Goal: Information Seeking & Learning: Understand process/instructions

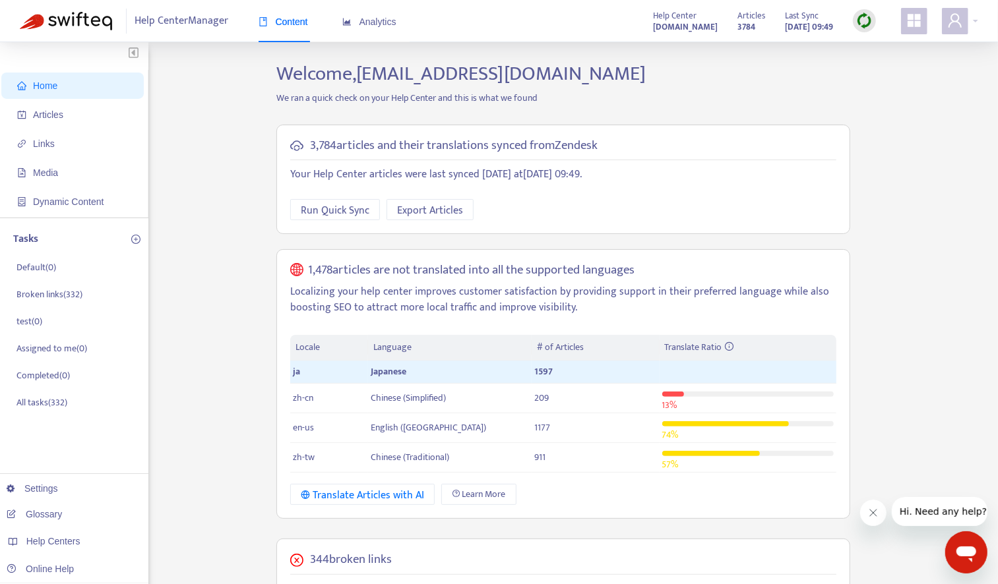
click at [909, 19] on icon "appstore" at bounding box center [913, 20] width 13 height 13
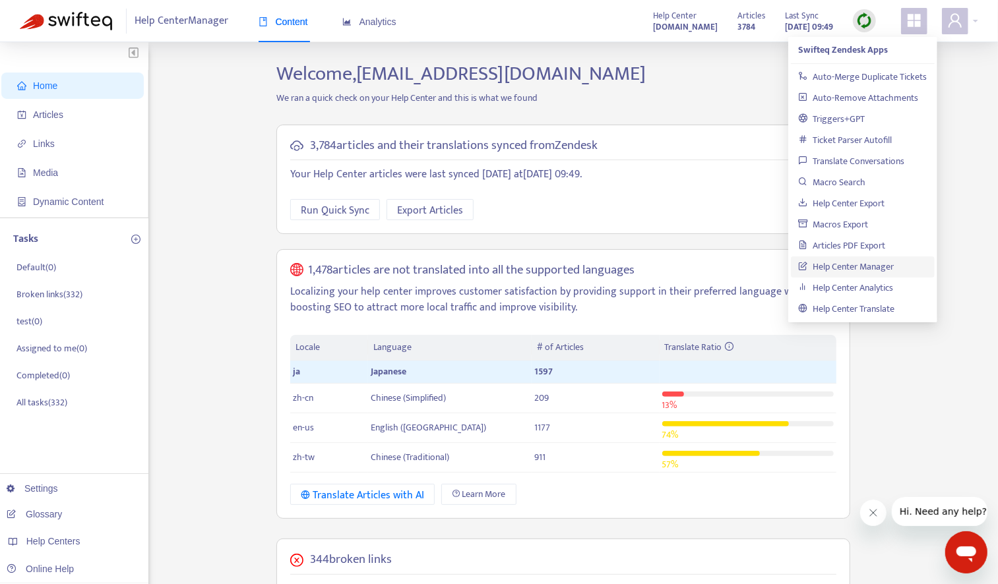
click at [913, 18] on icon "appstore" at bounding box center [914, 21] width 16 height 16
click at [963, 57] on div "Home Articles Links Media Dynamic Content Tasks Default ( 0 ) Broken links ( 33…" at bounding box center [499, 506] width 998 height 928
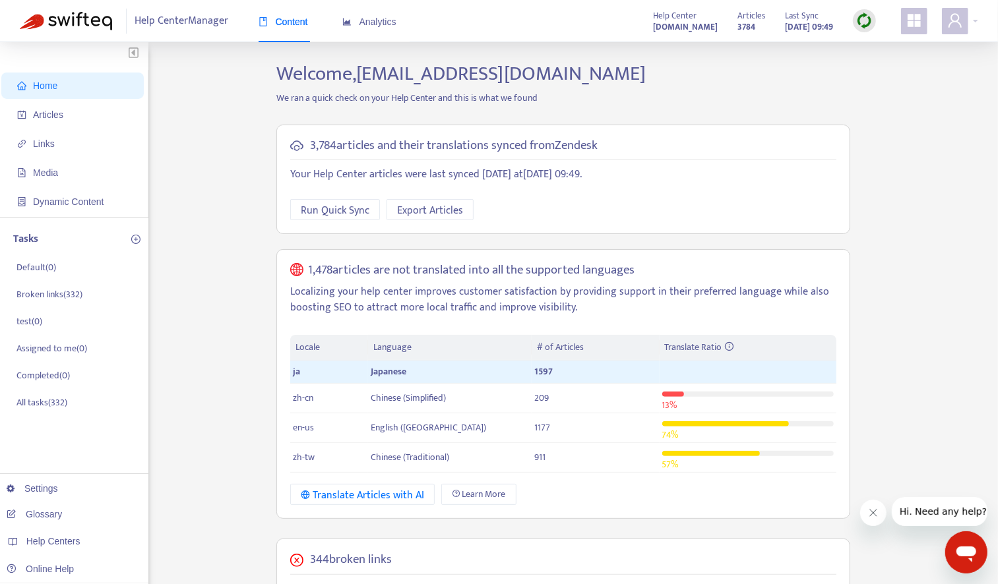
scroll to position [3, 0]
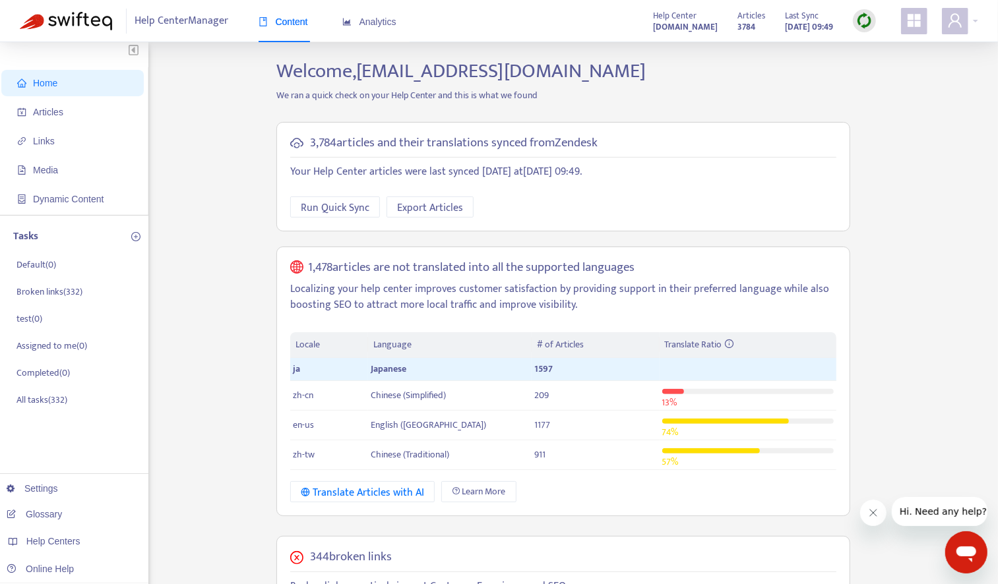
click at [859, 17] on img at bounding box center [864, 21] width 16 height 16
click at [882, 44] on link "Quick Sync" at bounding box center [891, 48] width 56 height 15
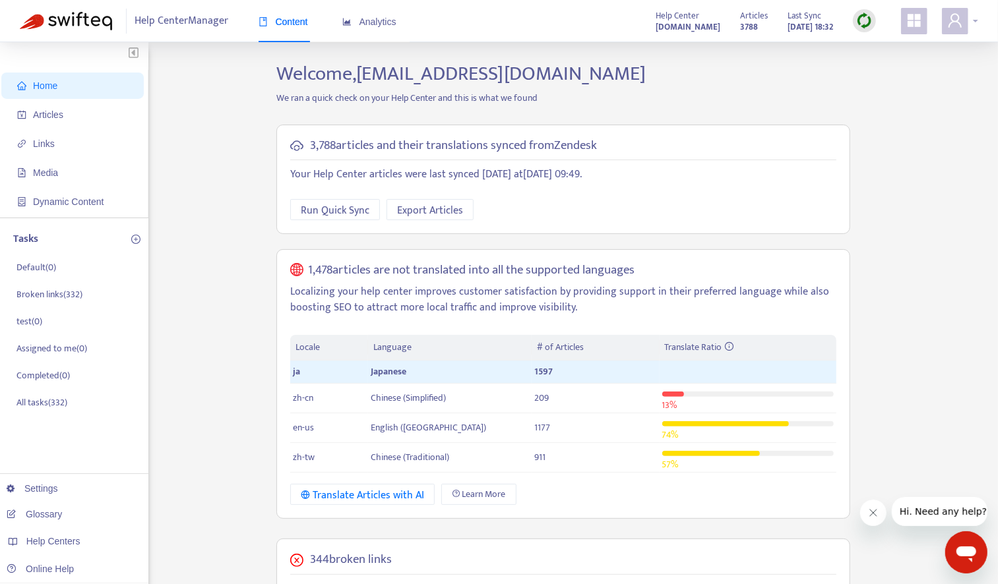
click at [973, 19] on div at bounding box center [960, 21] width 36 height 26
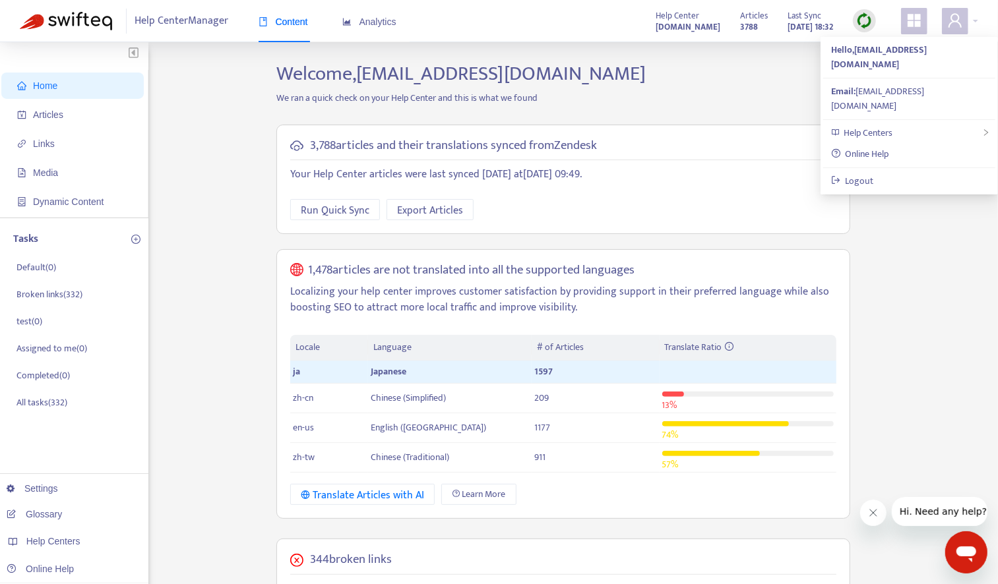
click at [912, 18] on icon "appstore" at bounding box center [913, 20] width 13 height 13
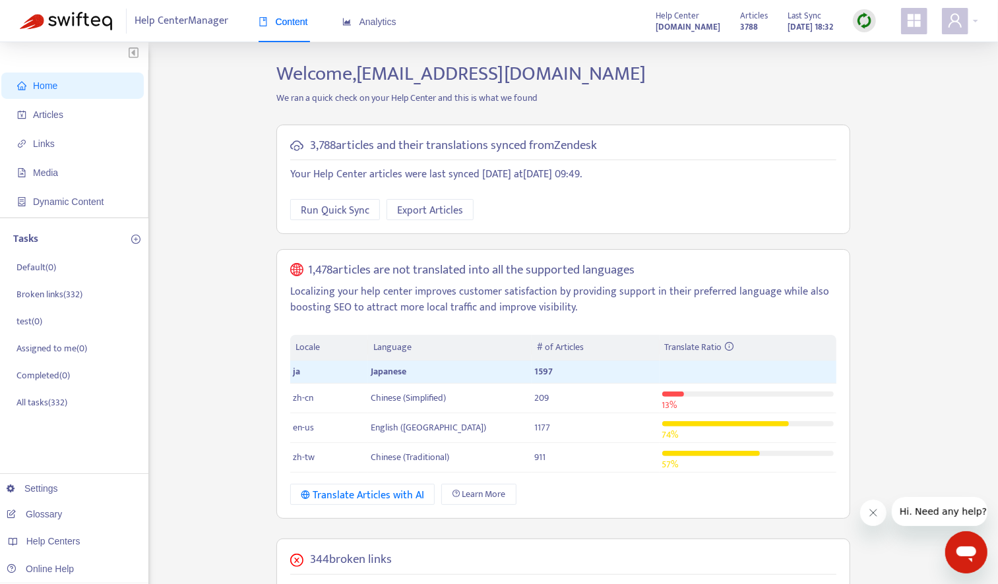
click at [228, 85] on div "Home Articles Links Media Dynamic Content Tasks Default ( 0 ) Broken links ( 33…" at bounding box center [499, 516] width 958 height 908
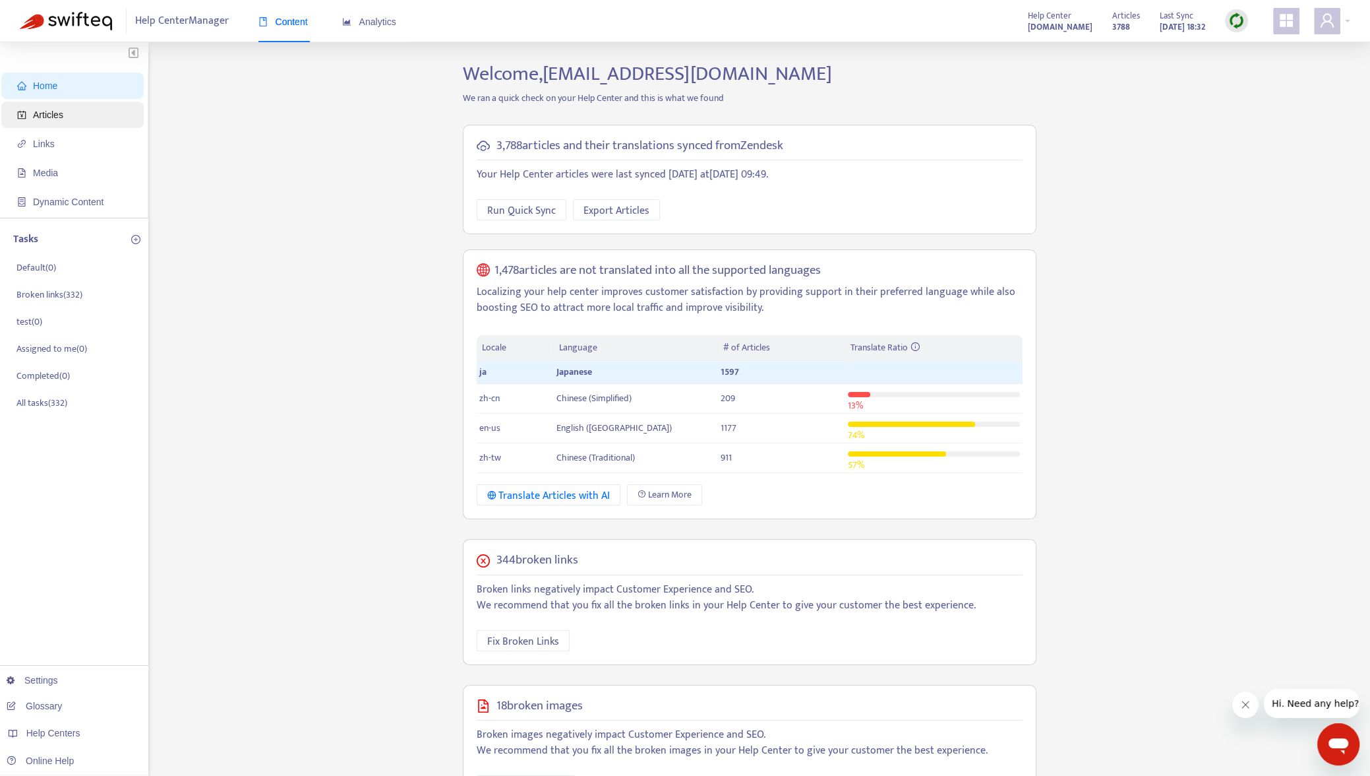
click at [65, 120] on span "Articles" at bounding box center [75, 115] width 116 height 26
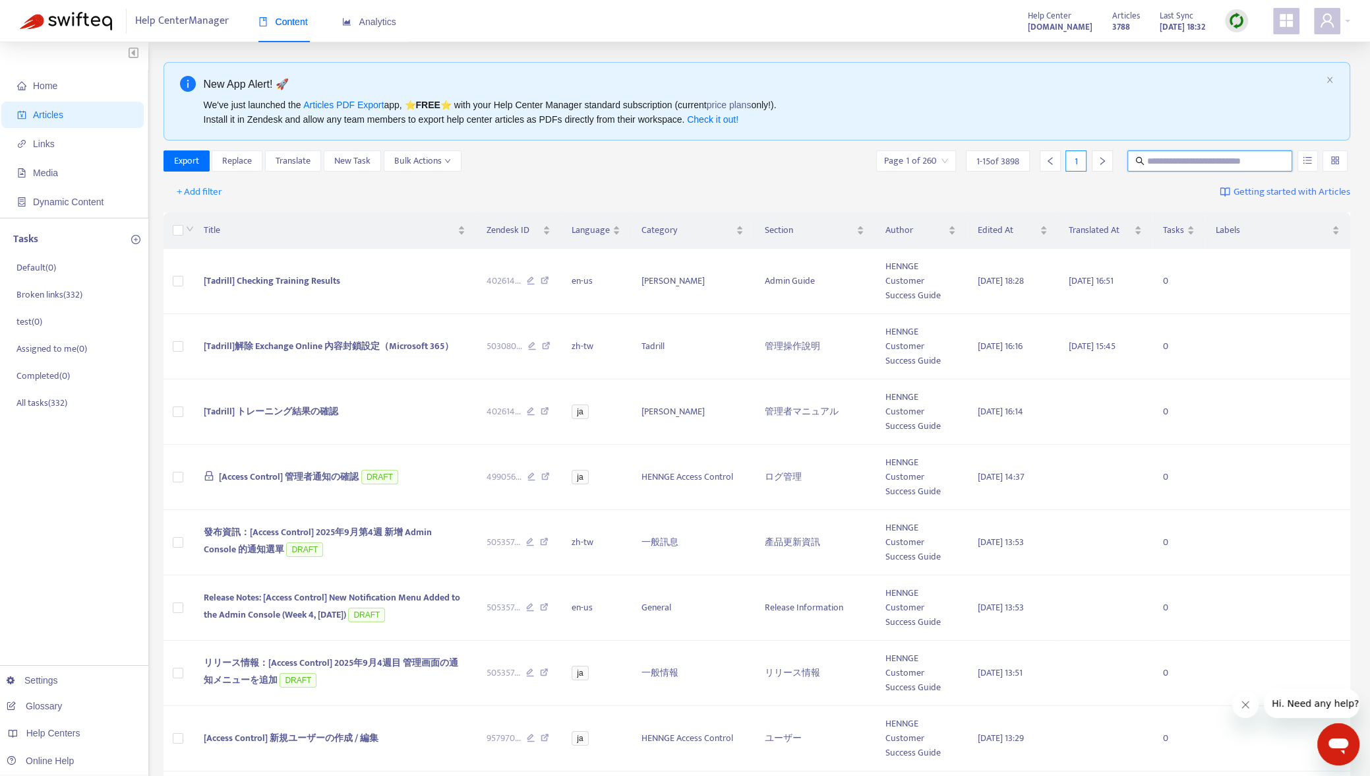
click at [1175, 154] on input "text" at bounding box center [1211, 161] width 127 height 15
paste input "**********"
type input "**********"
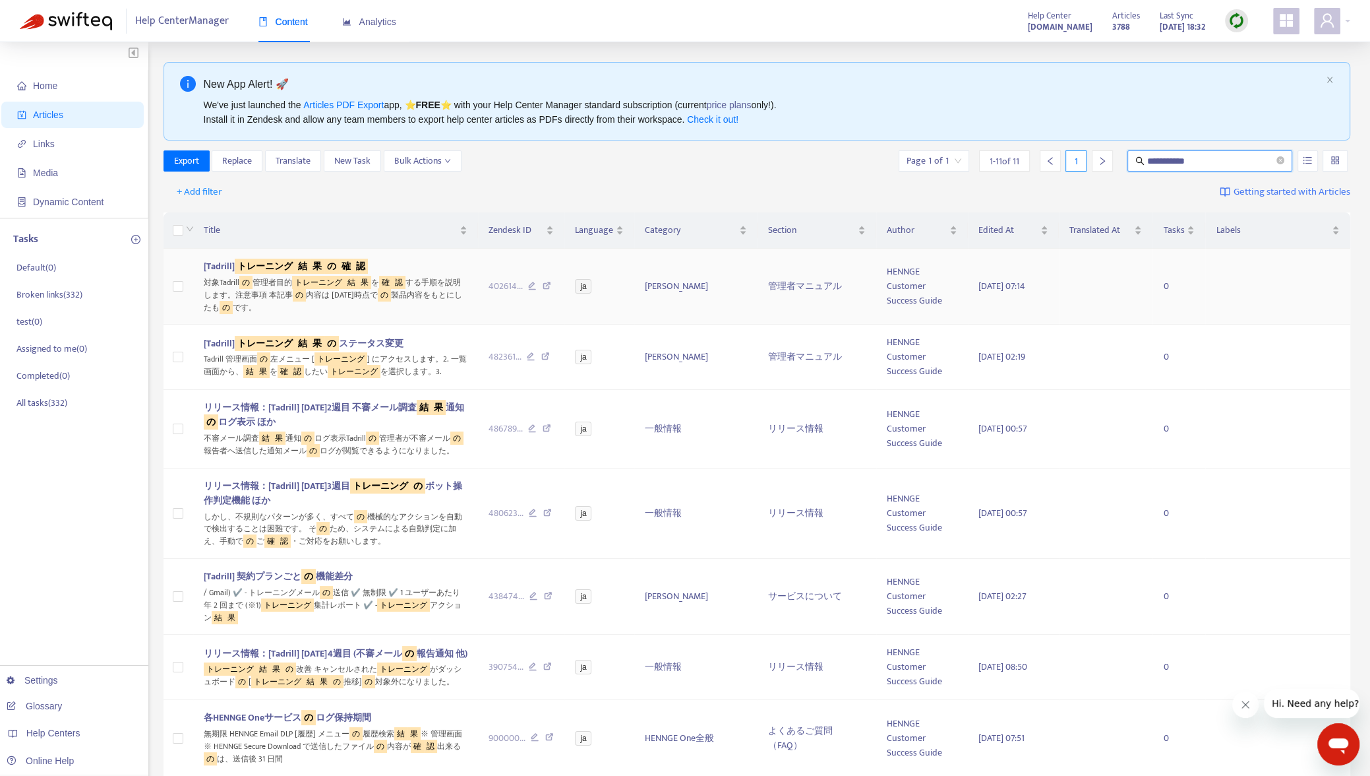
click at [430, 277] on div "対象Tadrill の 管理者目的 トレーニング 結 果 を 確 認 する手順を説明します。注意事項 本記事 の 内容は 2025 年 9 月時点で の 製品…" at bounding box center [336, 294] width 264 height 40
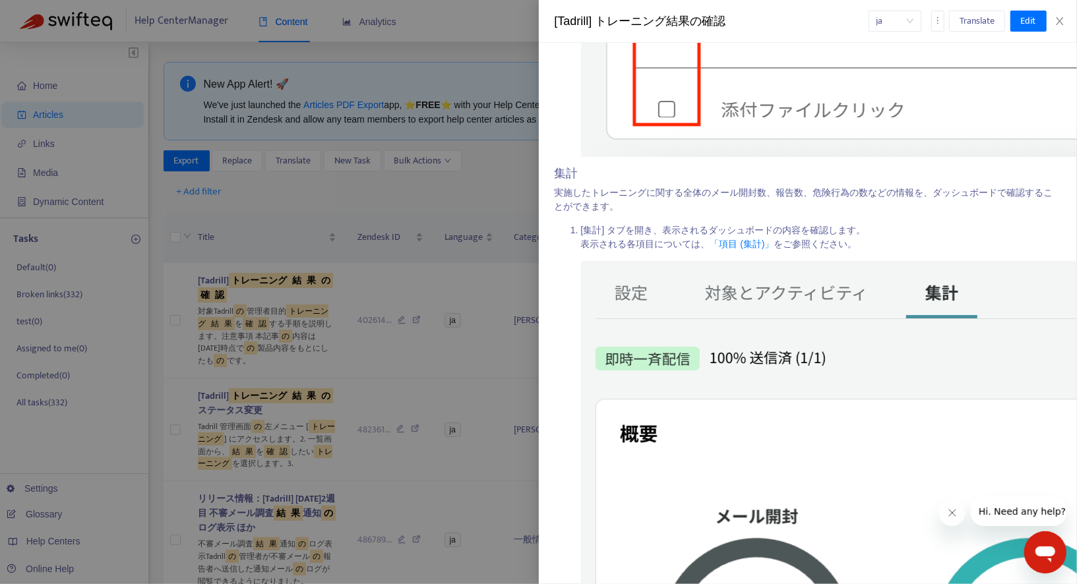
scroll to position [5473, 0]
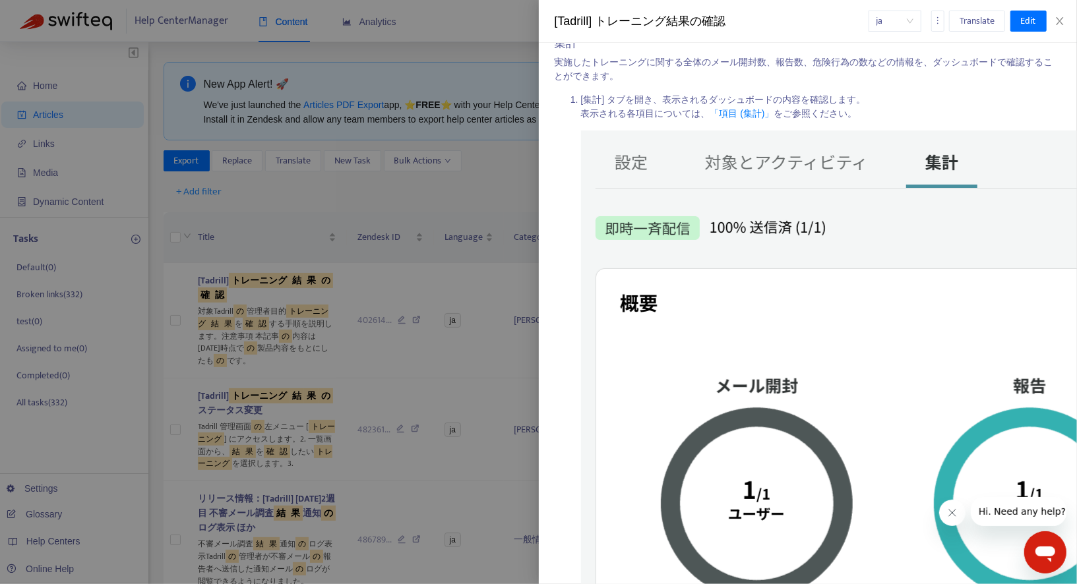
click at [905, 17] on span "ja" at bounding box center [894, 21] width 37 height 20
click at [741, 75] on div "zh-tw" at bounding box center [797, 69] width 230 height 15
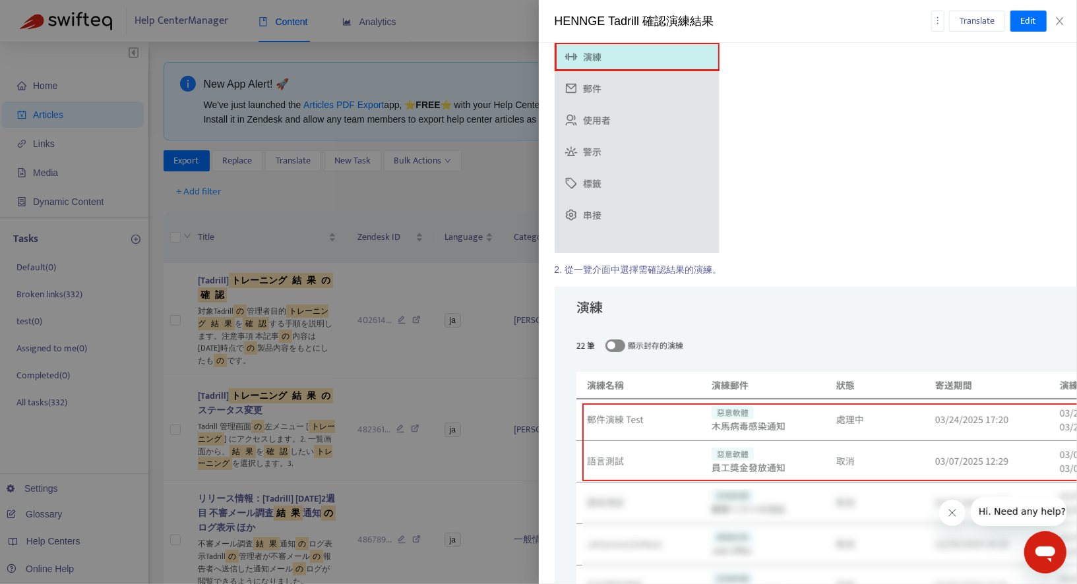
scroll to position [0, 0]
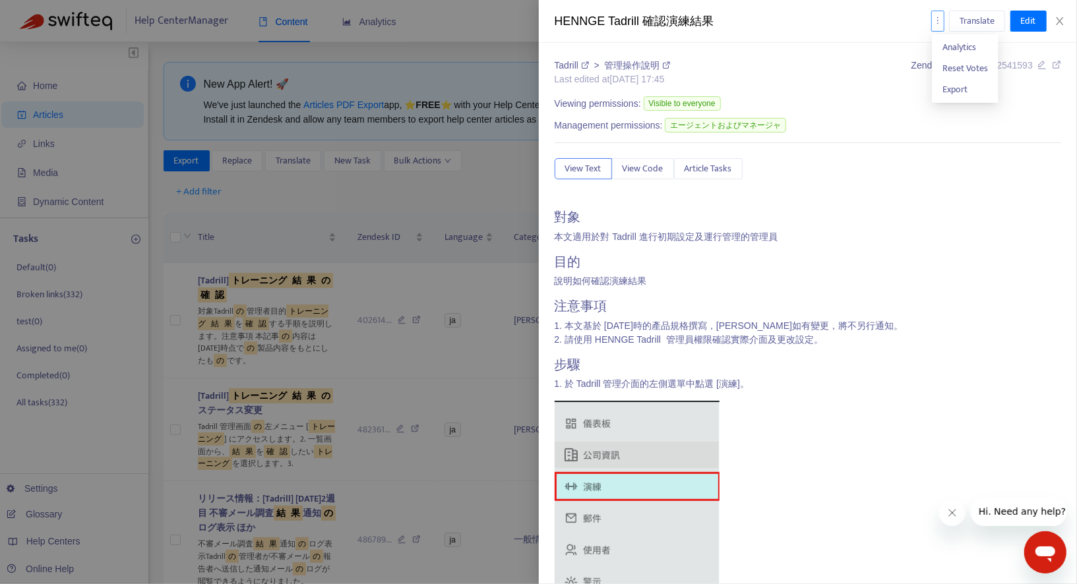
click at [935, 22] on icon "more" at bounding box center [937, 20] width 9 height 9
click at [859, 24] on div "HENNGE Tadrill 確認演練結果" at bounding box center [743, 22] width 377 height 18
click at [1060, 21] on icon "close" at bounding box center [1060, 21] width 11 height 11
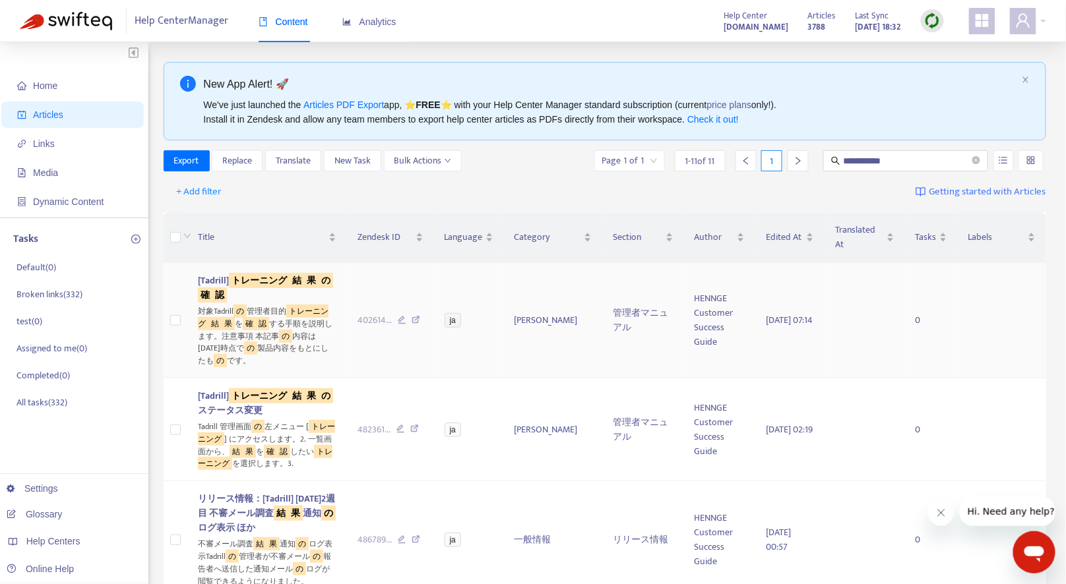
click at [361, 303] on td "402614 ..." at bounding box center [390, 320] width 87 height 115
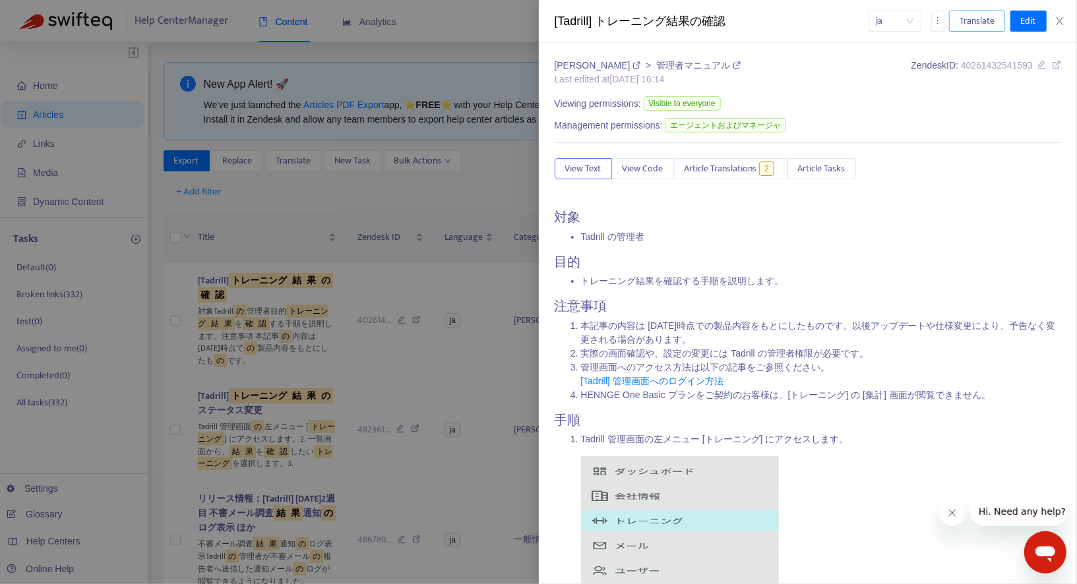
click at [964, 29] on button "Translate" at bounding box center [977, 21] width 56 height 21
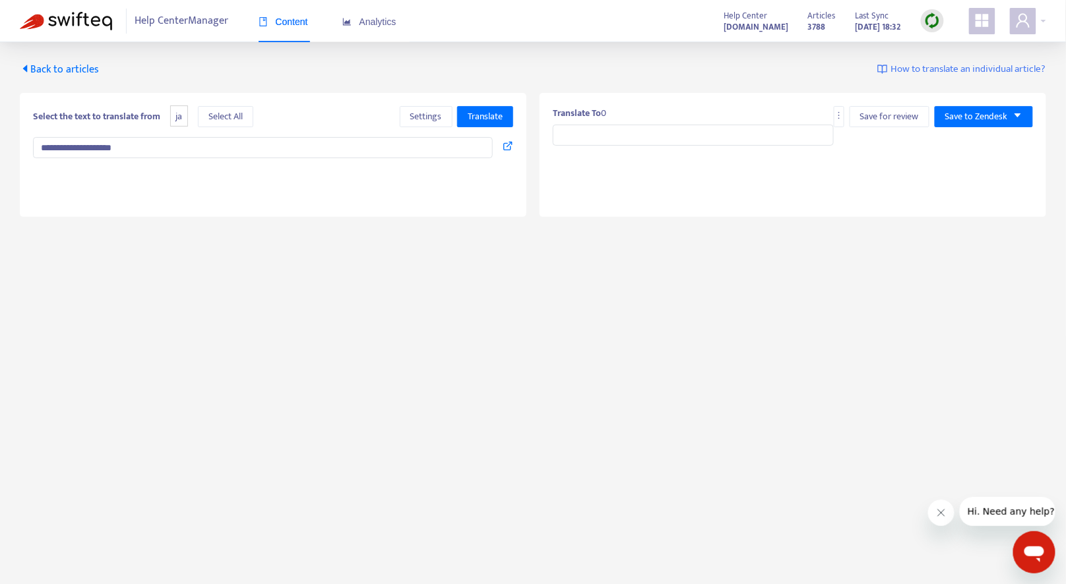
type input "**********"
type textarea "**********"
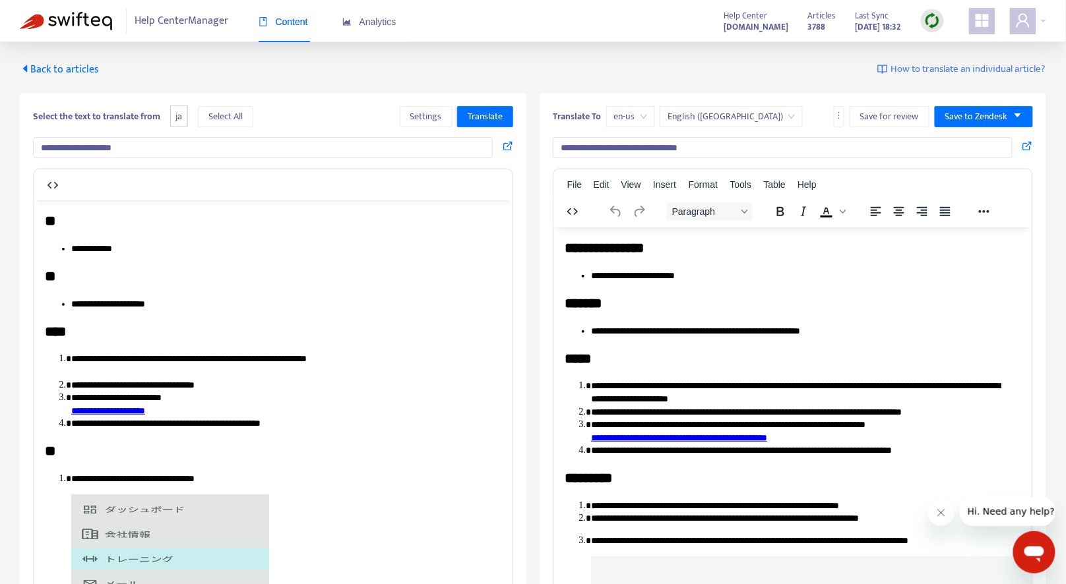
click at [637, 116] on span "en-us" at bounding box center [630, 117] width 33 height 20
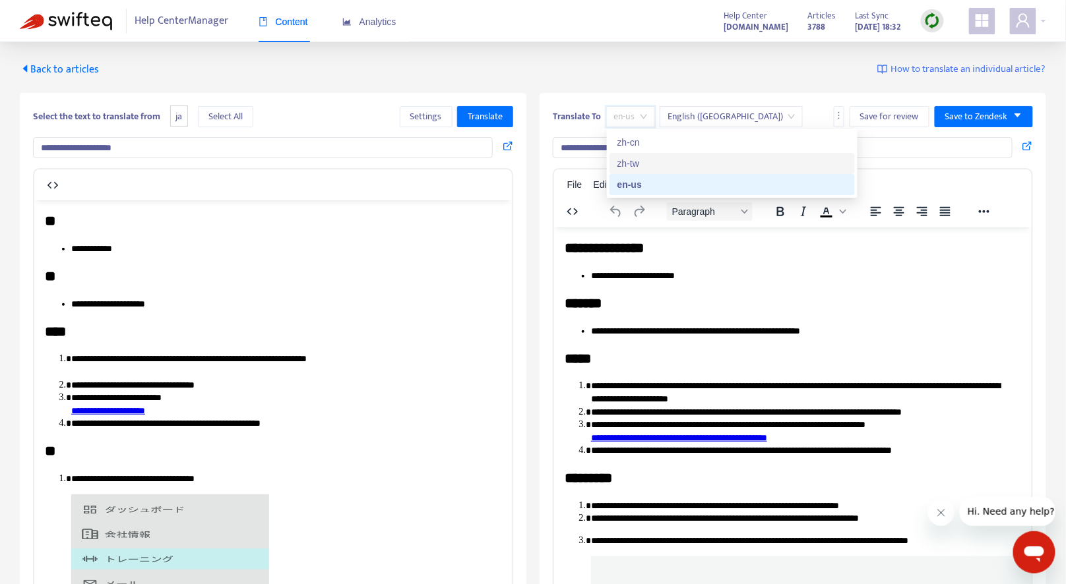
click at [637, 163] on div "zh-tw" at bounding box center [732, 163] width 230 height 15
type input "**********"
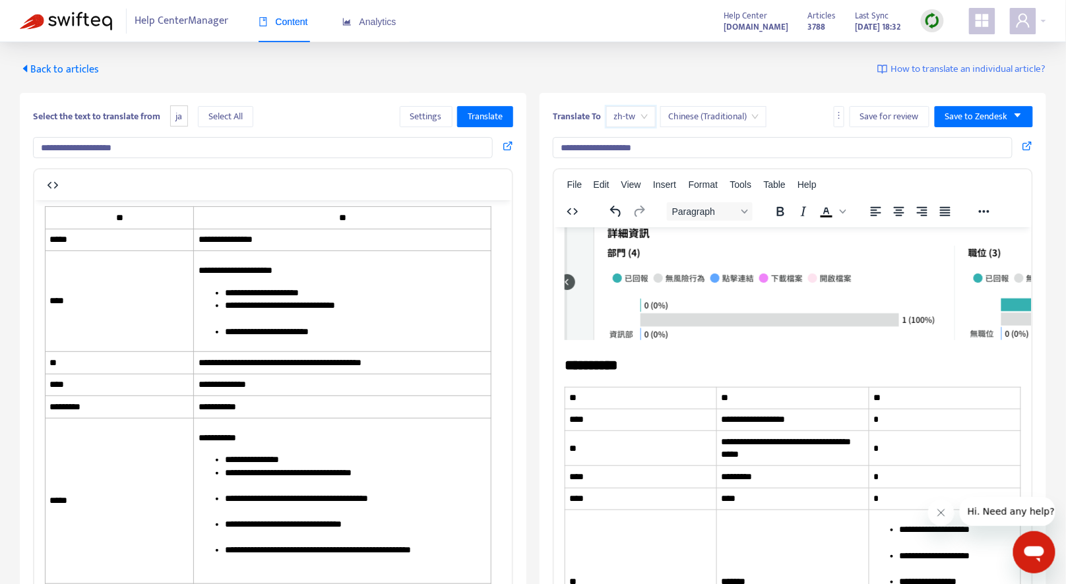
scroll to position [6470, 0]
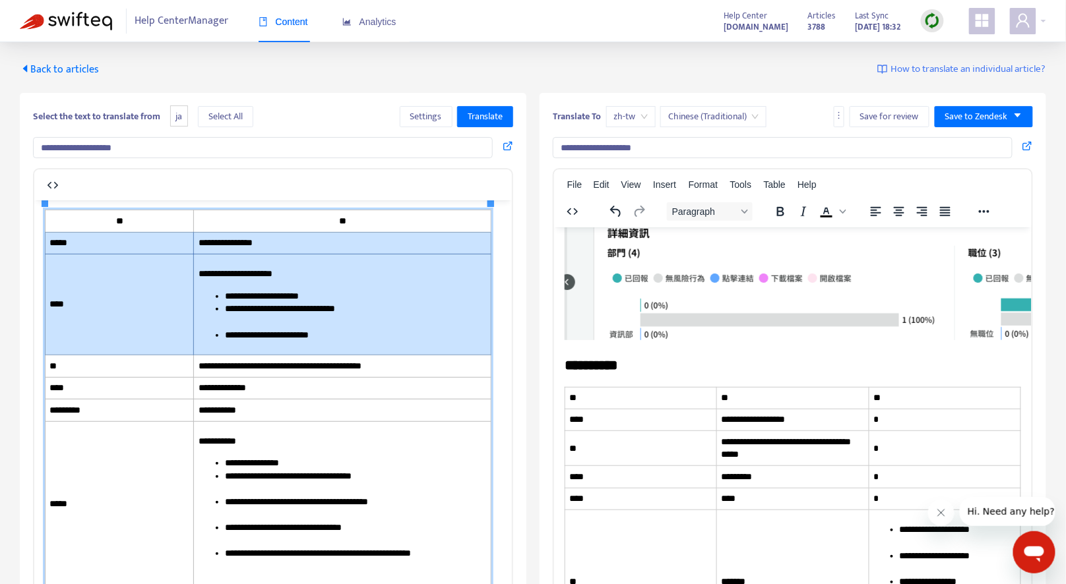
drag, startPoint x: 63, startPoint y: 236, endPoint x: 392, endPoint y: 298, distance: 334.9
click at [392, 298] on tbody "**********" at bounding box center [268, 431] width 446 height 443
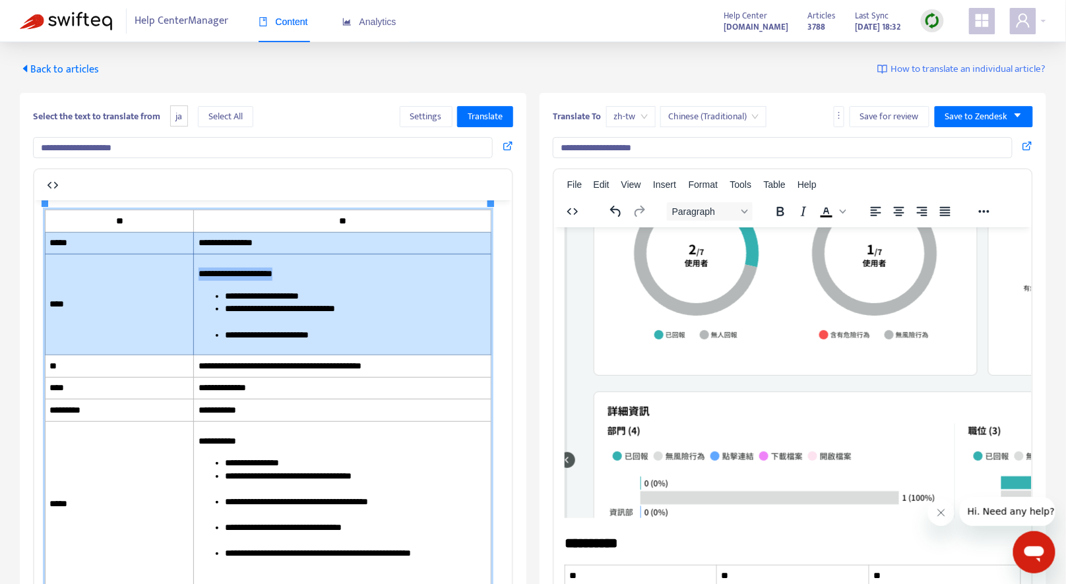
scroll to position [3421, 0]
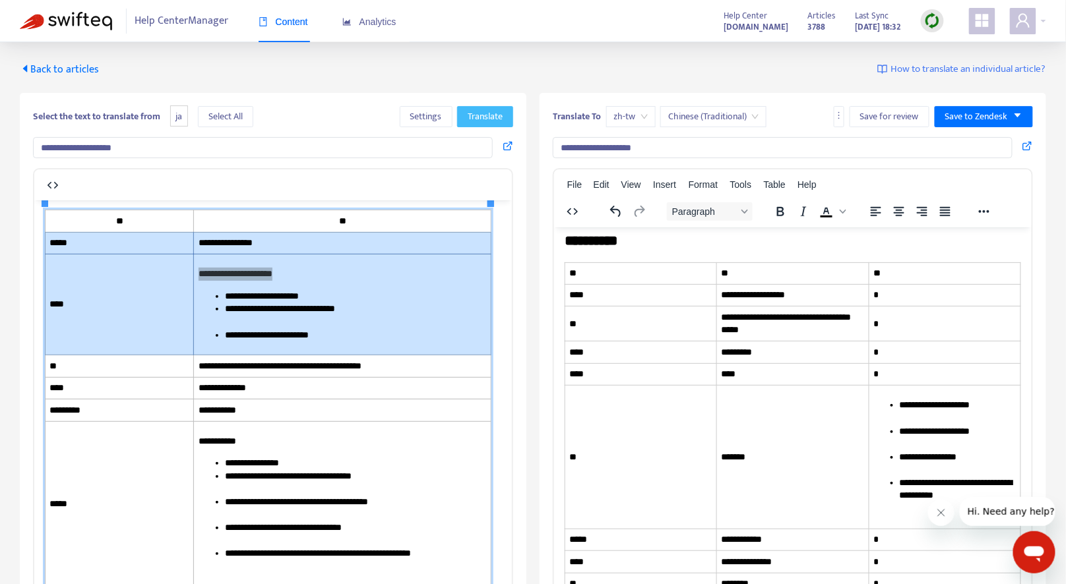
click at [496, 115] on span "Translate" at bounding box center [485, 116] width 35 height 15
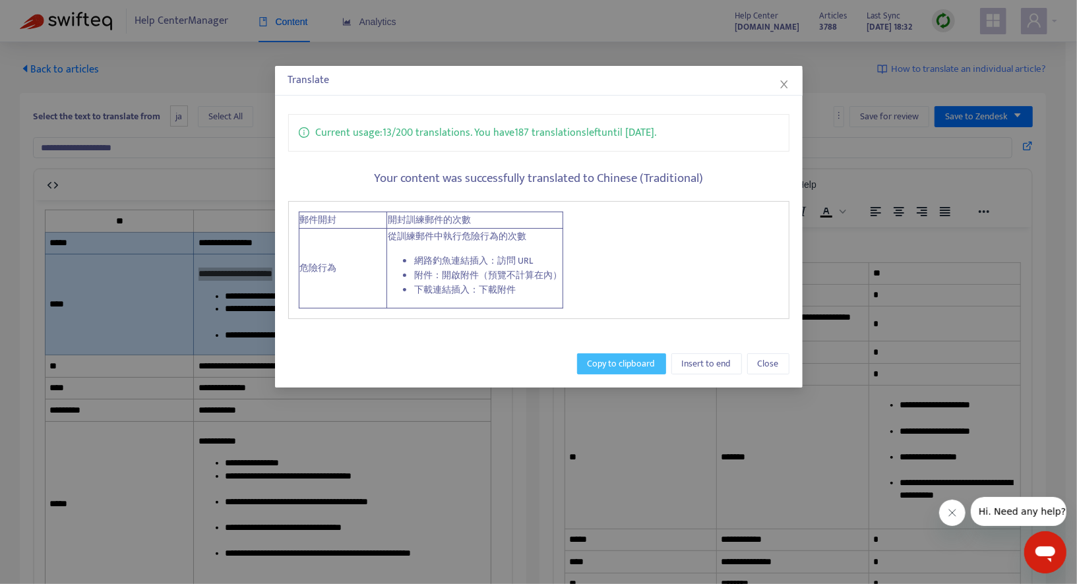
click at [632, 361] on span "Copy to clipboard" at bounding box center [622, 364] width 68 height 15
